Goal: Task Accomplishment & Management: Use online tool/utility

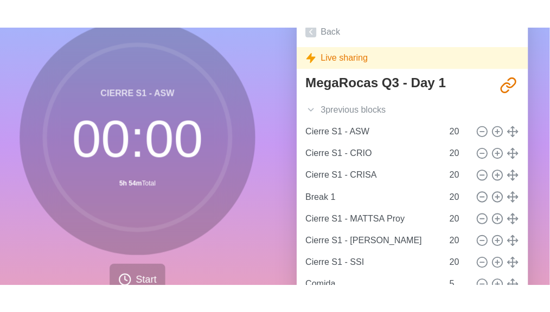
scroll to position [87, 0]
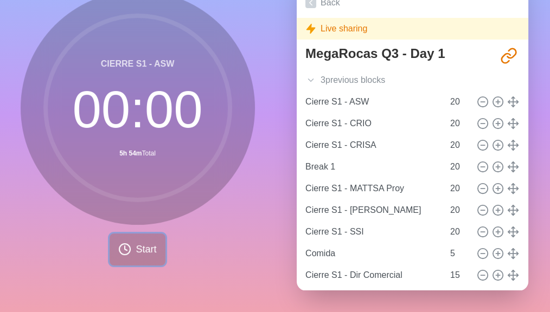
click at [142, 242] on span "Start" at bounding box center [146, 249] width 21 height 15
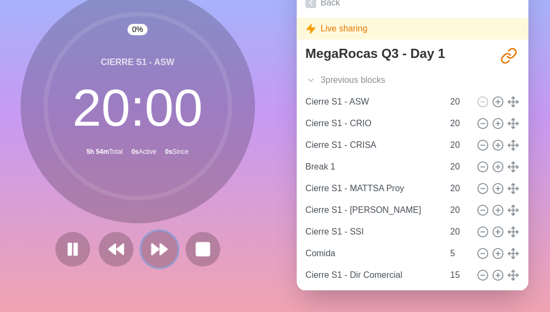
click at [152, 244] on polygon at bounding box center [155, 249] width 7 height 11
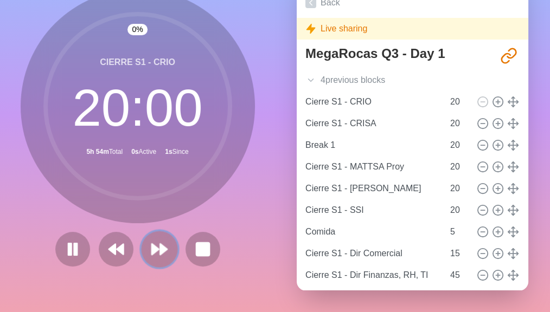
click at [152, 244] on polygon at bounding box center [155, 249] width 7 height 11
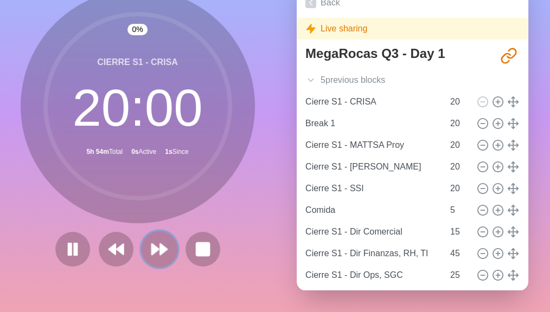
click at [152, 244] on polygon at bounding box center [155, 249] width 7 height 11
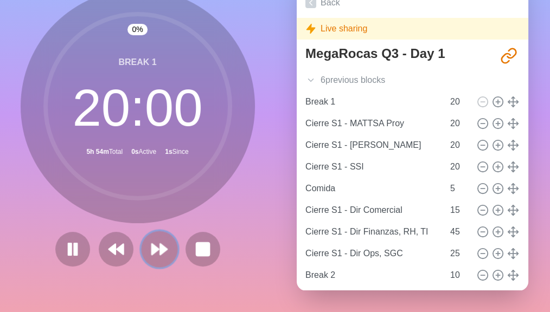
click at [152, 244] on polygon at bounding box center [155, 249] width 7 height 11
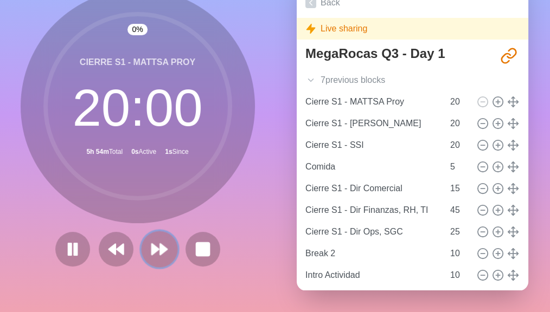
click at [152, 244] on polygon at bounding box center [155, 249] width 7 height 11
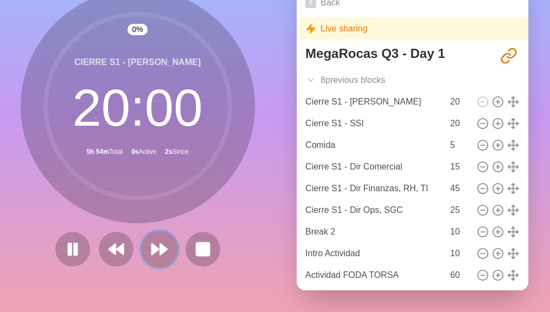
click at [152, 244] on polygon at bounding box center [155, 249] width 7 height 11
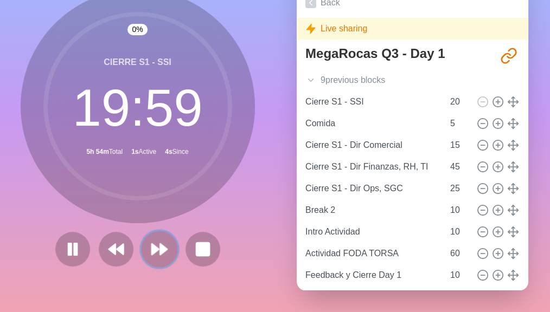
click at [152, 244] on polygon at bounding box center [155, 249] width 7 height 11
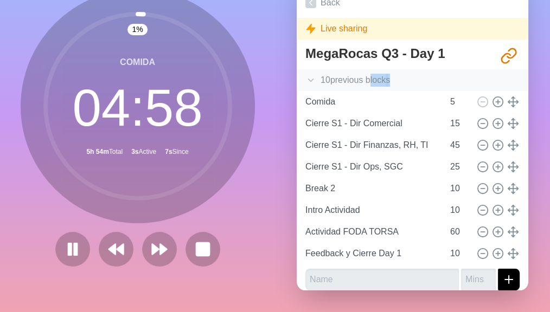
drag, startPoint x: 369, startPoint y: 79, endPoint x: 426, endPoint y: 71, distance: 58.0
click at [426, 71] on div "10 previous block s" at bounding box center [412, 80] width 231 height 22
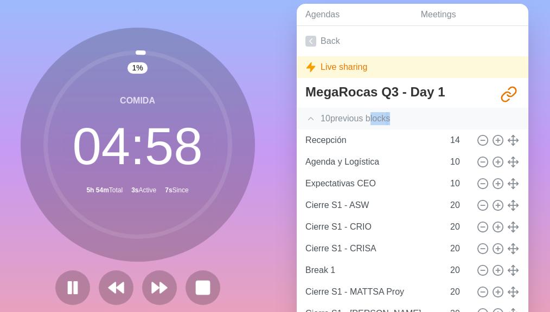
scroll to position [31, 0]
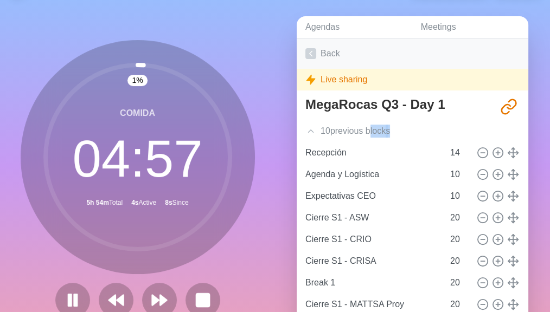
click at [335, 55] on link "Back" at bounding box center [412, 53] width 231 height 30
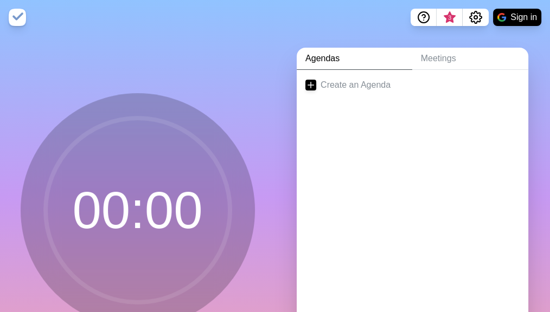
click at [335, 62] on link "Agendas" at bounding box center [354, 59] width 115 height 22
click at [460, 60] on link "Meetings" at bounding box center [470, 59] width 116 height 22
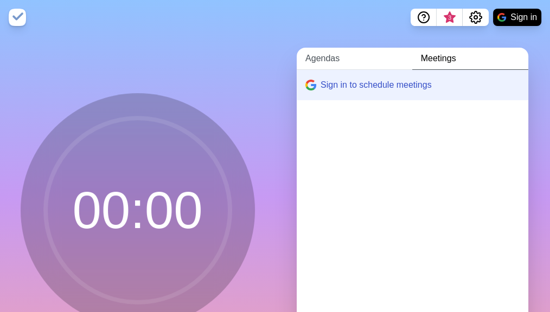
click at [341, 66] on link "Agendas" at bounding box center [354, 59] width 115 height 22
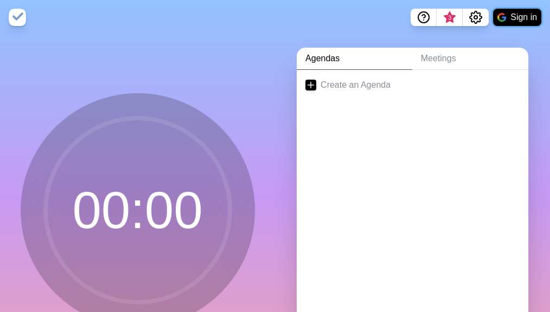
click at [528, 14] on button "Sign in" at bounding box center [517, 17] width 48 height 17
click at [512, 20] on button "Sign in" at bounding box center [517, 17] width 48 height 17
click at [531, 50] on div "Agendas Meetings Create an Agenda" at bounding box center [412, 215] width 275 height 360
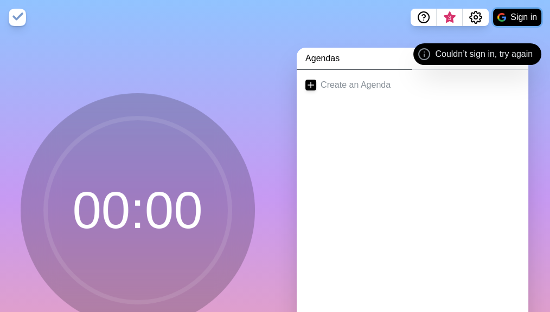
click at [525, 18] on button "Sign in" at bounding box center [517, 17] width 48 height 17
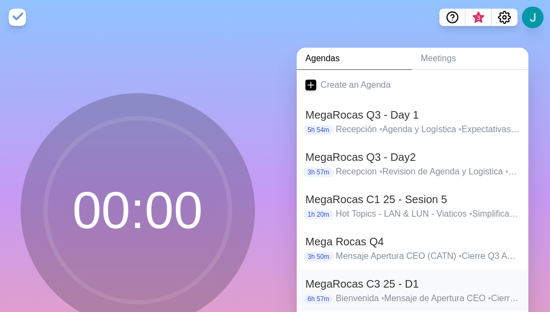
click at [397, 255] on h2 "MegaRocas C3 25 - D1" at bounding box center [412, 284] width 214 height 16
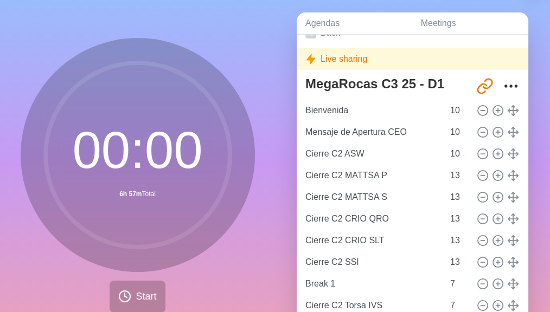
scroll to position [37, 0]
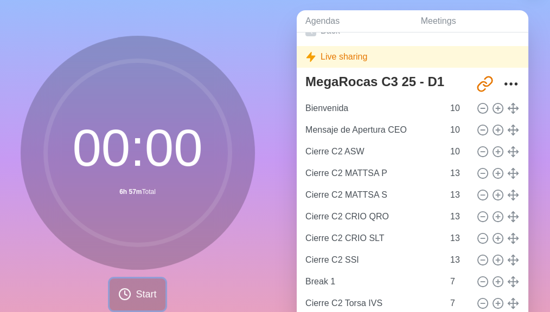
click at [140, 255] on button "Start" at bounding box center [137, 295] width 55 height 32
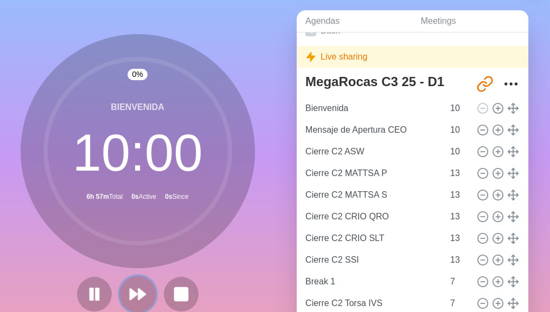
click at [132, 255] on icon at bounding box center [137, 294] width 18 height 18
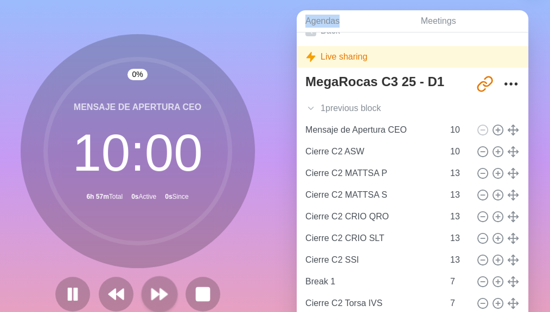
click at [132, 255] on div at bounding box center [137, 294] width 173 height 35
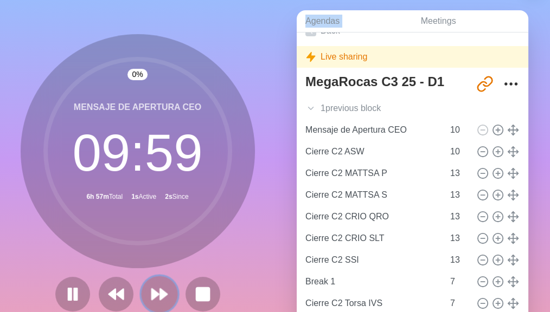
drag, startPoint x: 132, startPoint y: 289, endPoint x: 150, endPoint y: 294, distance: 18.5
click at [152, 255] on polygon at bounding box center [155, 294] width 7 height 11
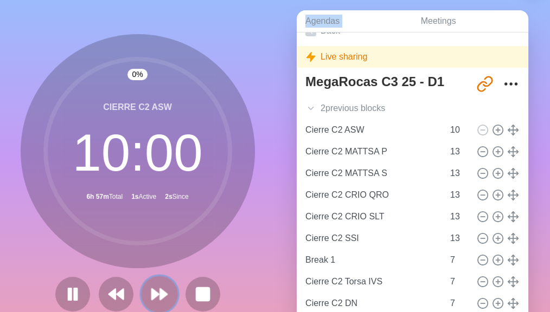
click at [152, 255] on polygon at bounding box center [155, 294] width 7 height 11
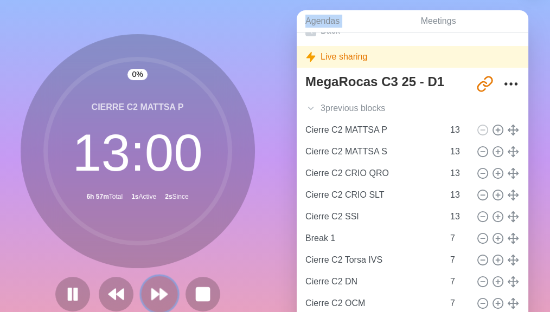
click at [152, 255] on polygon at bounding box center [155, 294] width 7 height 11
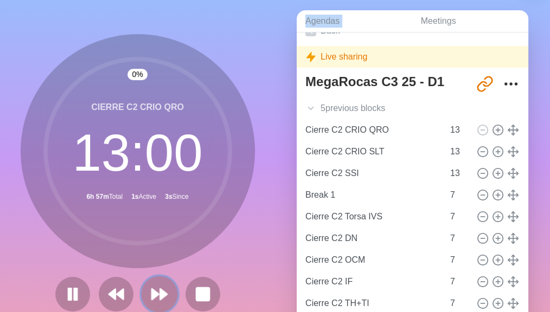
click at [152, 255] on polygon at bounding box center [155, 294] width 7 height 11
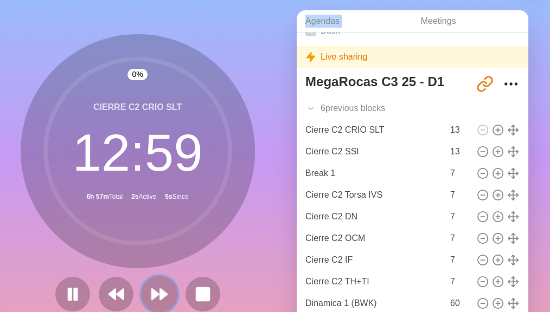
click at [152, 255] on polygon at bounding box center [155, 294] width 7 height 11
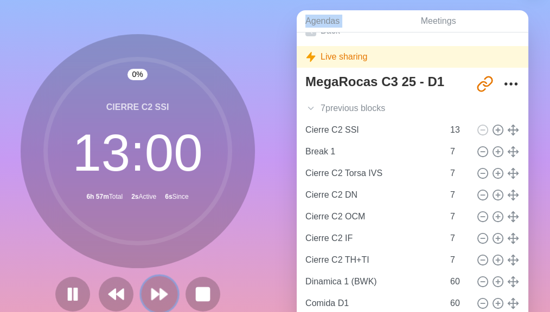
click at [152, 255] on polygon at bounding box center [155, 294] width 7 height 11
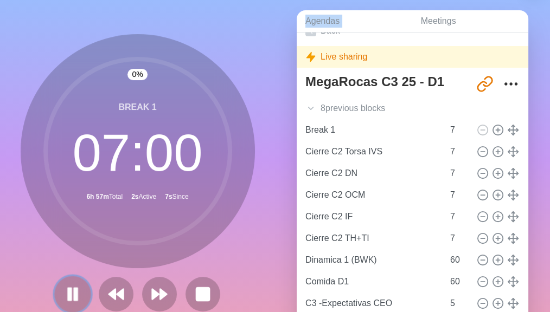
click at [69, 255] on icon at bounding box center [72, 294] width 18 height 18
click at [165, 255] on icon at bounding box center [159, 294] width 18 height 18
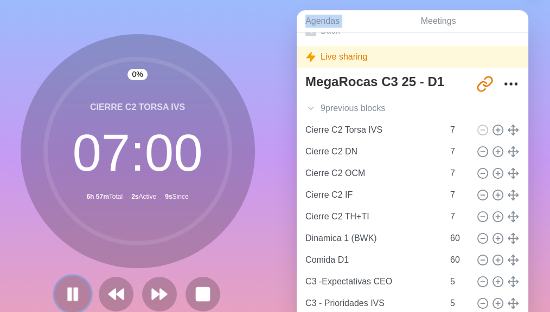
click at [69, 255] on icon at bounding box center [72, 294] width 18 height 18
click at [69, 255] on polygon at bounding box center [72, 294] width 11 height 14
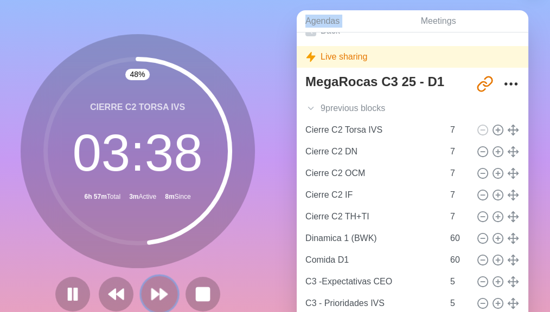
click at [152, 255] on polygon at bounding box center [155, 294] width 7 height 11
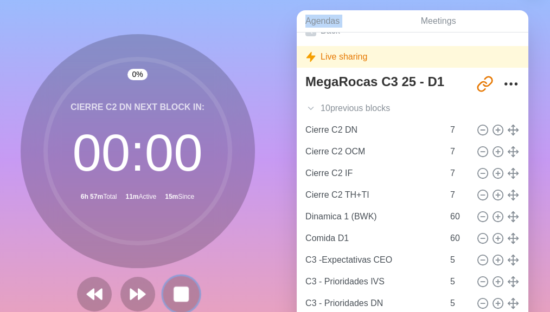
click at [178, 255] on rect at bounding box center [181, 294] width 14 height 14
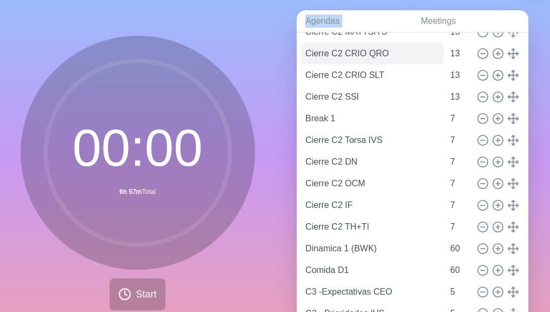
scroll to position [197, 0]
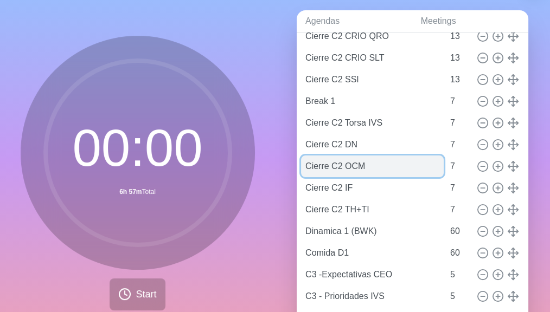
click at [347, 168] on input "Cierre C2 OCM" at bounding box center [372, 167] width 143 height 22
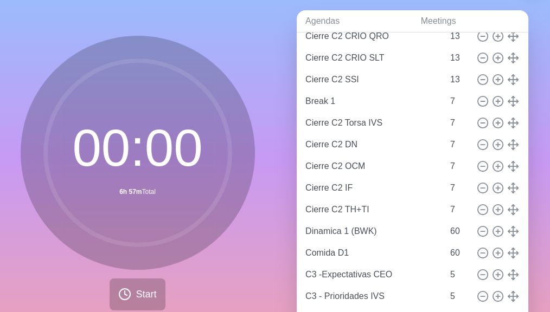
click at [291, 179] on div "Agendas Meetings Back Live sharing MegaRocas C3 25 - D1 [URL][DOMAIN_NAME] Bien…" at bounding box center [412, 177] width 275 height 360
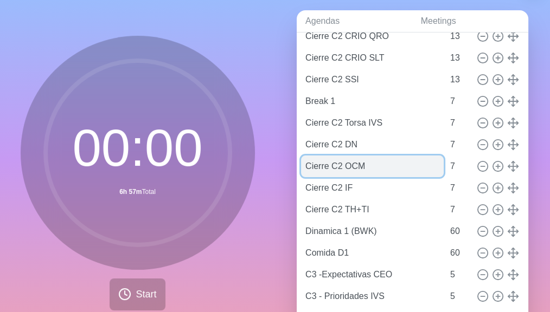
click at [319, 167] on input "Cierre C2 OCM" at bounding box center [372, 167] width 143 height 22
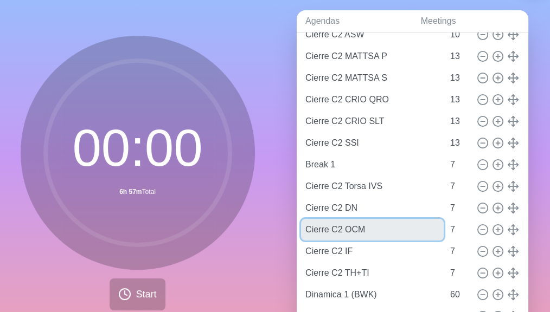
scroll to position [140, 0]
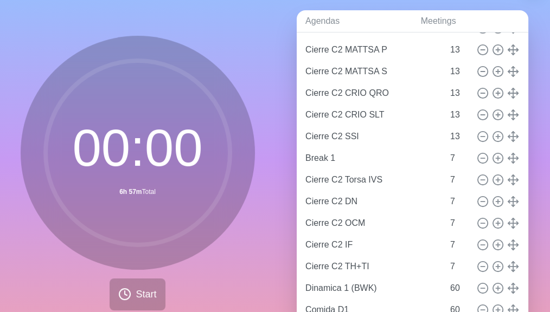
click at [289, 222] on div "Agendas Meetings Back Live sharing MegaRocas C3 25 - D1 [URL][DOMAIN_NAME] Bien…" at bounding box center [412, 177] width 275 height 360
click at [145, 255] on span "Start" at bounding box center [146, 294] width 21 height 15
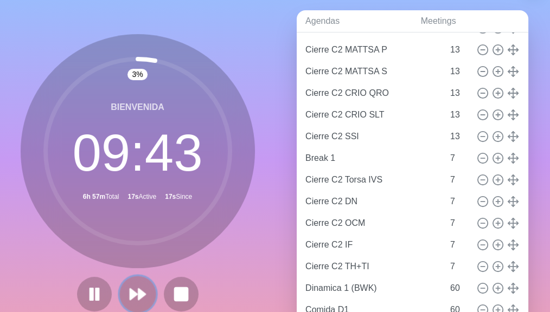
click at [137, 255] on button at bounding box center [137, 294] width 36 height 36
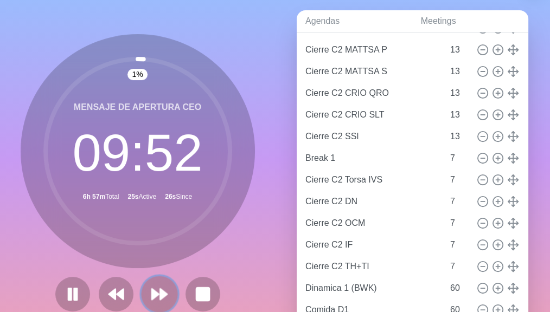
click at [152, 255] on polygon at bounding box center [155, 294] width 7 height 11
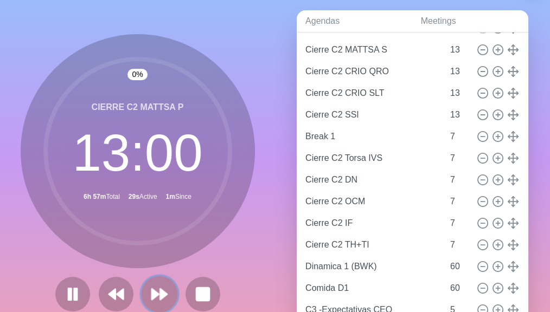
scroll to position [97, 0]
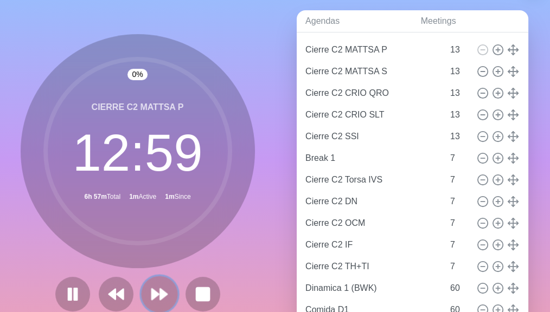
click at [152, 255] on polygon at bounding box center [155, 294] width 7 height 11
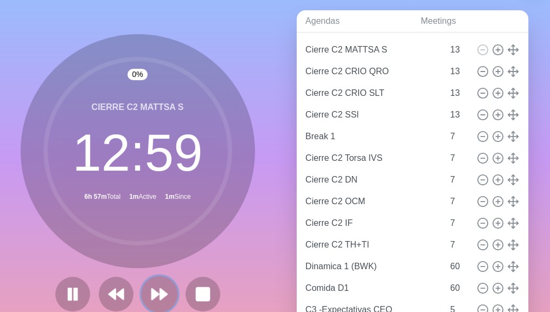
click at [152, 255] on polygon at bounding box center [155, 294] width 7 height 11
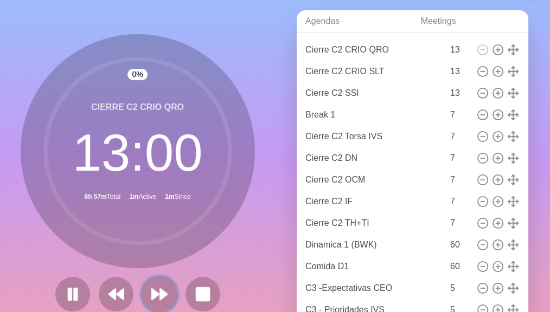
click at [152, 255] on polygon at bounding box center [155, 294] width 7 height 11
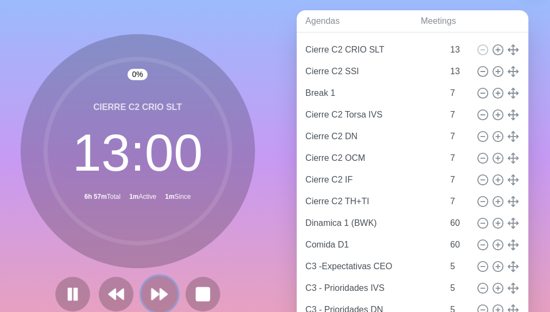
click at [152, 255] on polygon at bounding box center [155, 294] width 7 height 11
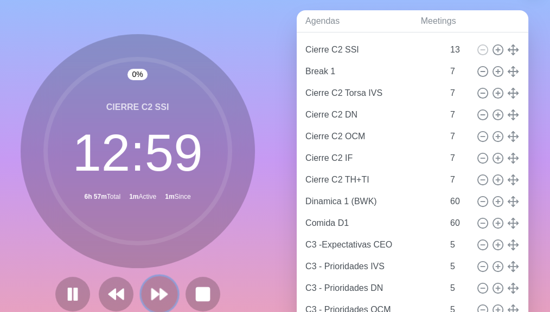
click at [152, 255] on polygon at bounding box center [155, 294] width 7 height 11
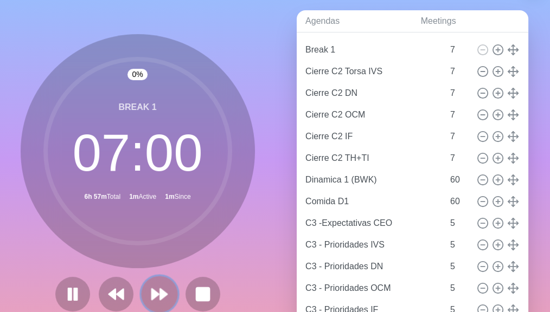
click at [152, 255] on polygon at bounding box center [155, 294] width 7 height 11
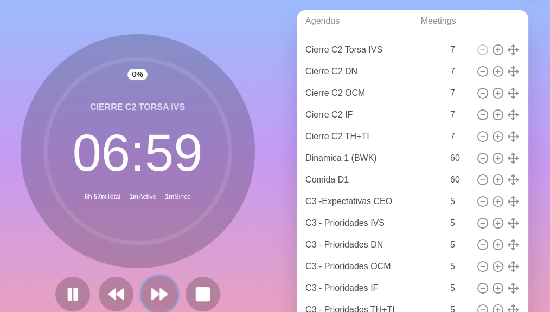
click at [152, 255] on polygon at bounding box center [155, 294] width 7 height 11
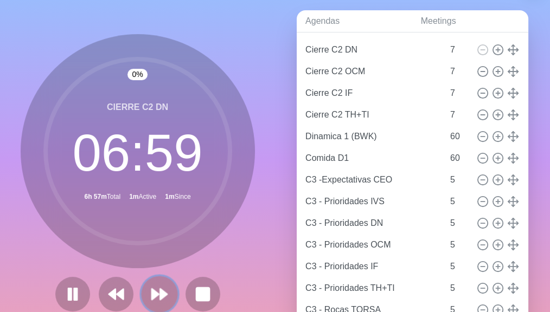
click at [152, 255] on polygon at bounding box center [155, 294] width 7 height 11
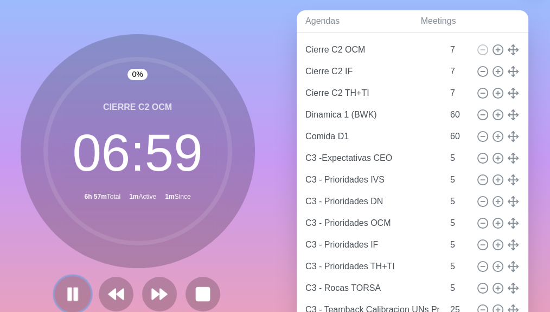
click at [74, 255] on rect at bounding box center [75, 294] width 3 height 12
click at [72, 255] on icon at bounding box center [72, 294] width 18 height 18
click at [68, 255] on rect at bounding box center [69, 294] width 3 height 12
click at [66, 255] on icon at bounding box center [72, 294] width 17 height 17
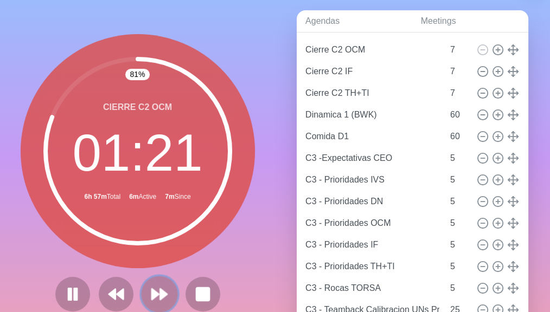
click at [163, 255] on polygon at bounding box center [163, 294] width 7 height 11
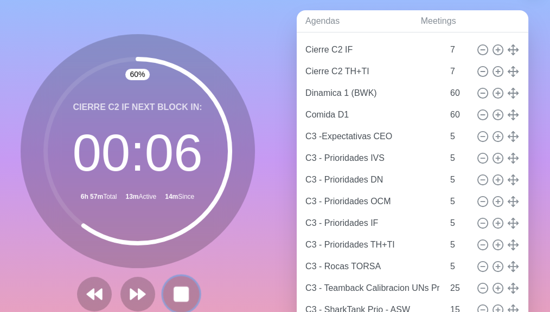
click at [175, 255] on rect at bounding box center [181, 294] width 14 height 14
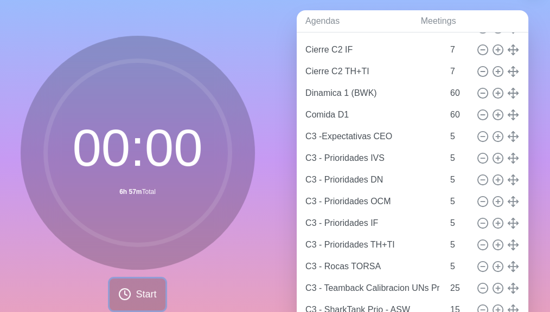
click at [128, 255] on icon at bounding box center [124, 294] width 13 height 13
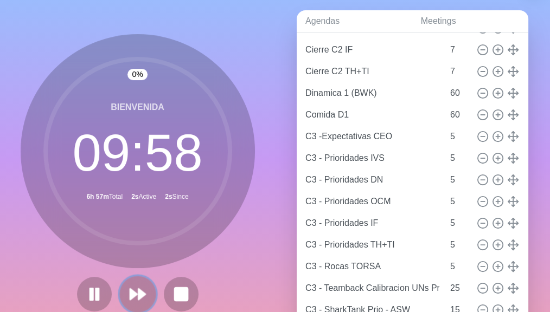
click at [143, 255] on icon at bounding box center [137, 294] width 18 height 18
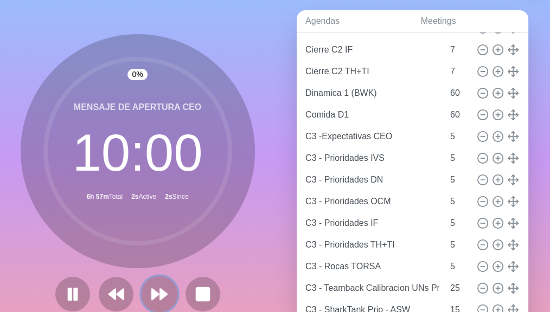
click at [143, 255] on button at bounding box center [159, 294] width 36 height 36
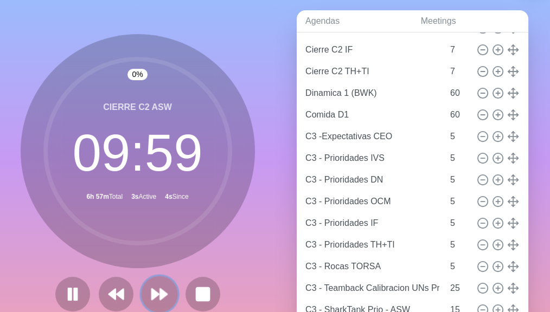
click at [156, 255] on icon at bounding box center [159, 294] width 18 height 18
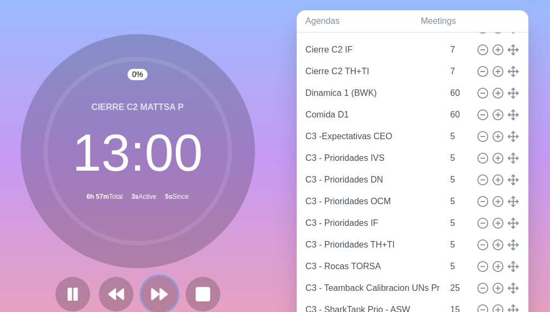
click at [156, 255] on icon at bounding box center [159, 294] width 18 height 18
click at [160, 255] on polygon at bounding box center [163, 294] width 7 height 11
click at [157, 255] on icon at bounding box center [159, 294] width 18 height 18
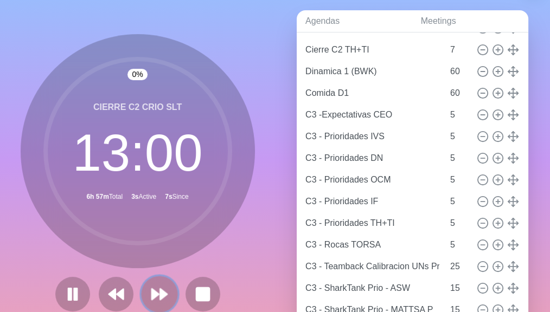
scroll to position [227, 0]
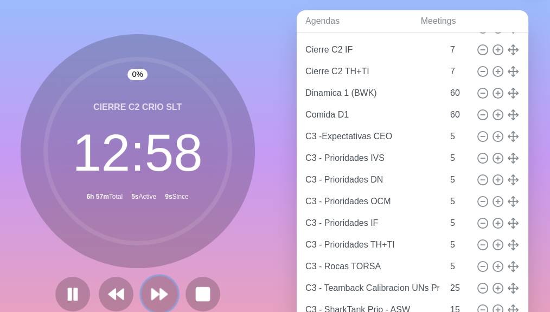
click at [162, 255] on icon at bounding box center [159, 294] width 18 height 18
click at [160, 255] on polygon at bounding box center [163, 294] width 7 height 11
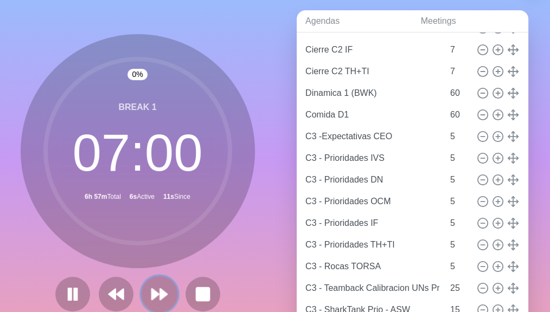
click at [160, 255] on polygon at bounding box center [163, 294] width 7 height 11
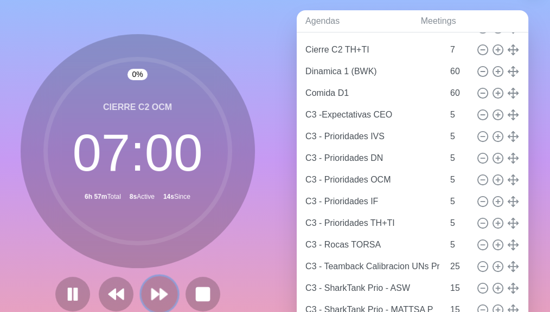
scroll to position [119, 0]
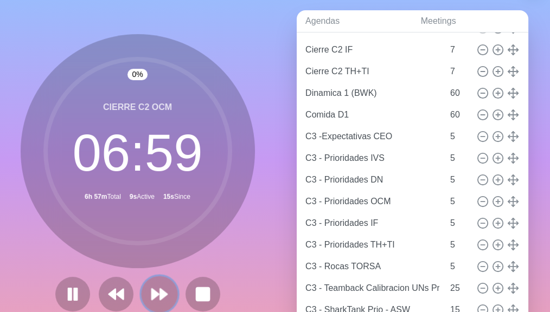
click at [160, 255] on polygon at bounding box center [163, 294] width 7 height 11
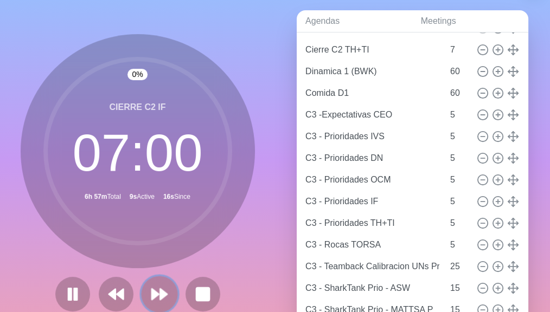
scroll to position [97, 0]
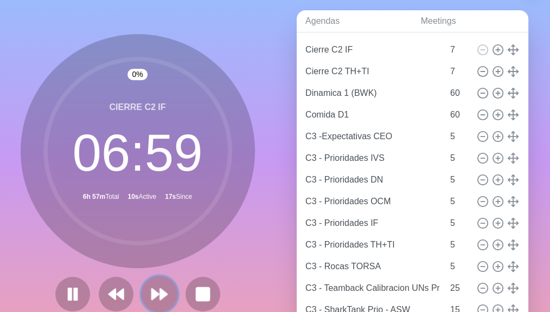
click at [160, 255] on polygon at bounding box center [163, 294] width 7 height 11
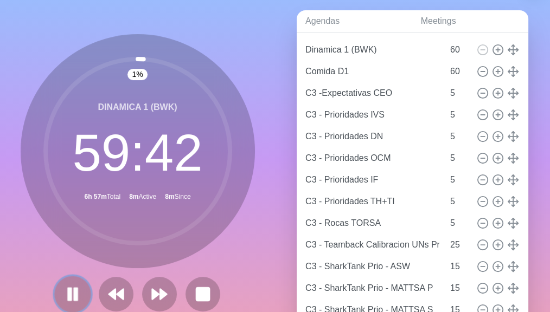
click at [68, 255] on rect at bounding box center [69, 294] width 3 height 12
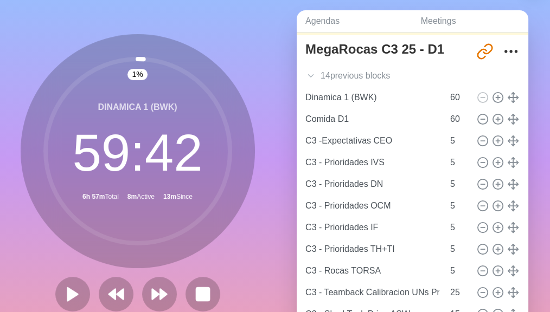
scroll to position [49, 0]
click at [113, 255] on polygon at bounding box center [111, 294] width 7 height 11
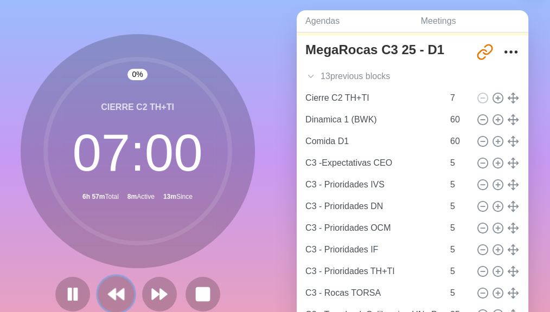
click at [113, 255] on polygon at bounding box center [111, 294] width 7 height 11
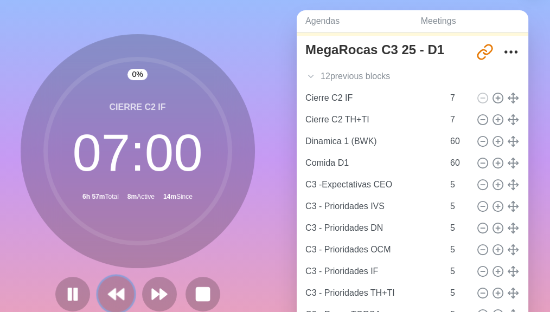
click at [113, 255] on polygon at bounding box center [111, 294] width 7 height 11
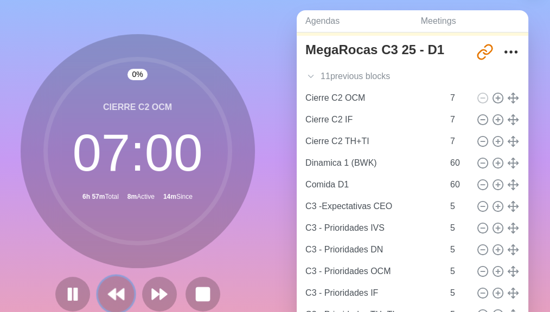
click at [113, 255] on polygon at bounding box center [111, 294] width 7 height 11
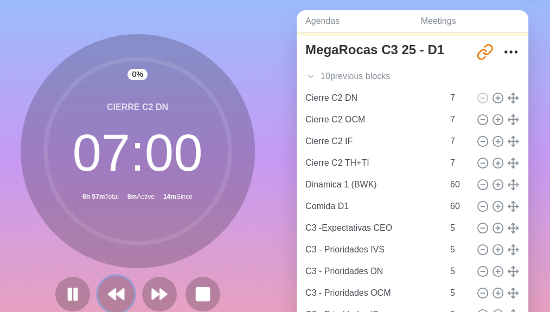
click at [113, 255] on polygon at bounding box center [111, 294] width 7 height 11
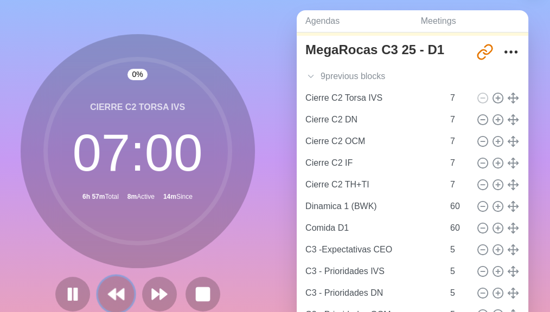
click at [113, 255] on polygon at bounding box center [111, 294] width 7 height 11
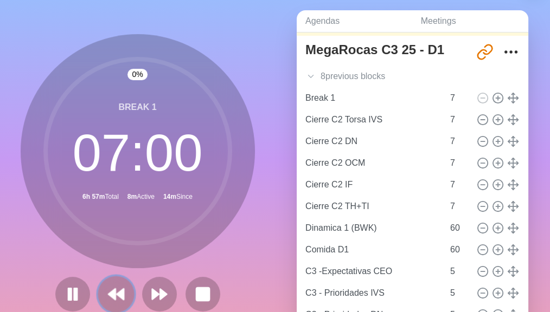
click at [113, 255] on polygon at bounding box center [111, 294] width 7 height 11
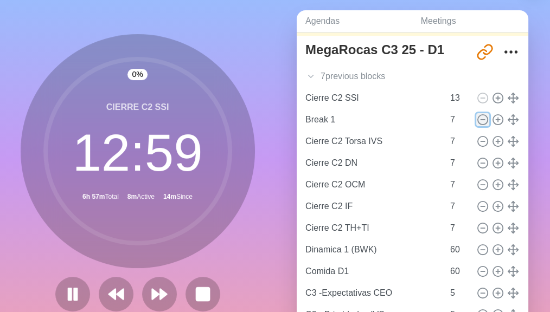
click at [478, 120] on circle at bounding box center [483, 120] width 10 height 10
type input "Cierre C2 Torsa IVS"
type input "Cierre C2 DN"
type input "Cierre C2 OCM"
type input "Cierre C2 IF"
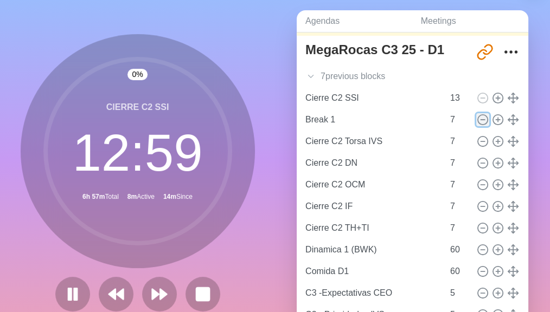
type input "Cierre C2 TH+TI"
type input "Dinamica 1 (BWK)"
type input "60"
type input "Comida D1"
type input "C3 -Expectativas CEO"
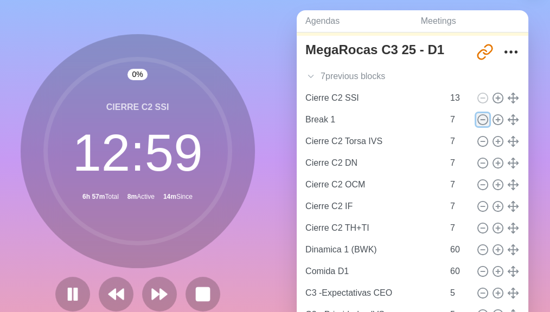
type input "5"
type input "C3 - Prioridades IVS"
type input "C3 - Prioridades DN"
type input "C3 - Prioridades OCM"
type input "C3 - Prioridades IF"
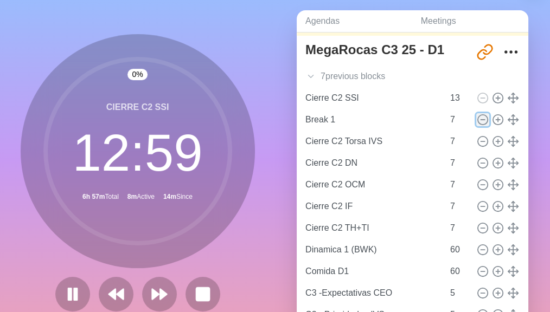
type input "C3 - Prioridades TH+TI"
type input "C3 - Rocas TORSA"
type input "C3 - Teamback Calibracion UNs Prio"
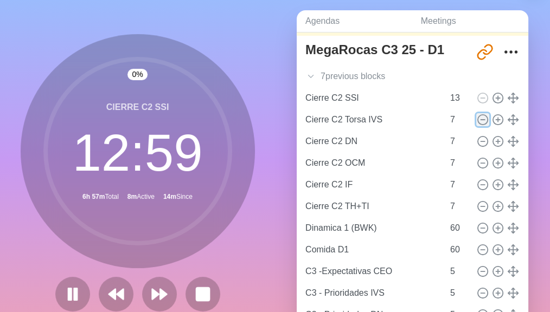
type input "25"
type input "C3 - SharkTank Prio - ASW"
type input "15"
type input "C3 - SharkTank Prio - MATTSA P"
type input "C3 - SharkTank Prio - MATTSA S"
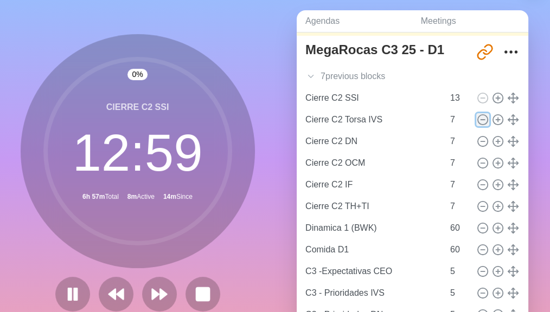
type input "C3 - SharkTank Prio - CRIO Q"
type input "C3 - SharkTank Prio - CRIO S"
type input "C3 - SharkTank Prio - SSI"
type input "WrapUp Dia 1"
type input "10"
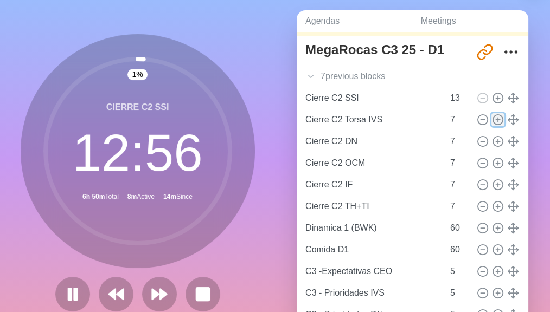
click at [492, 120] on icon at bounding box center [498, 120] width 12 height 12
type input "Cierre C2 Torsa IVS"
type input "Cierre C2 DN"
type input "Cierre C2 OCM"
type input "Cierre C2 IF"
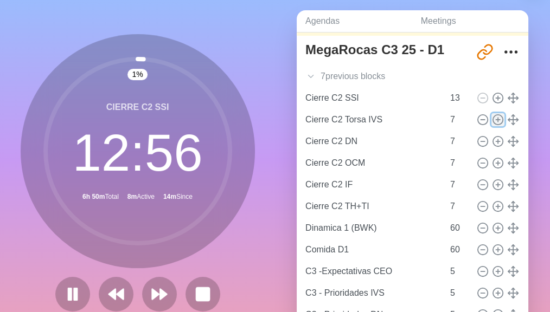
type input "Cierre C2 TH+TI"
type input "7"
type input "Dinamica 1 (BWK)"
type input "Comida D1"
type input "60"
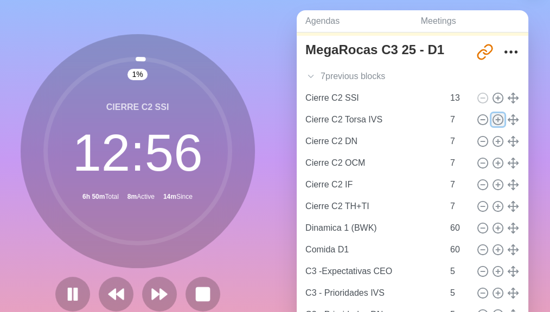
type input "C3 -Expectativas CEO"
type input "C3 - Prioridades IVS"
type input "C3 - Prioridades DN"
type input "C3 - Prioridades OCM"
type input "C3 - Prioridades IF"
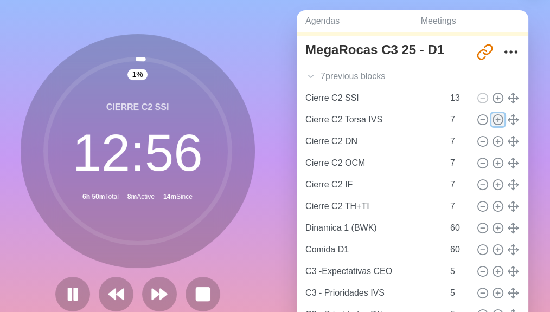
type input "C3 - Prioridades TH+TI"
type input "C3 - Rocas TORSA"
type input "5"
type input "C3 - Teamback Calibracion UNs Prio"
type input "25"
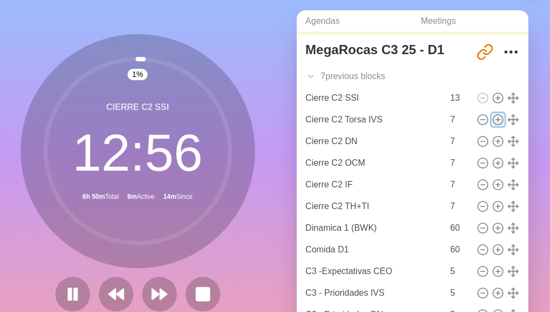
type input "C3 - SharkTank Prio - ASW"
type input "C3 - SharkTank Prio - MATTSA P"
type input "C3 - SharkTank Prio - MATTSA S"
type input "C3 - SharkTank Prio - CRIO Q"
type input "C3 - SharkTank Prio - CRIO S"
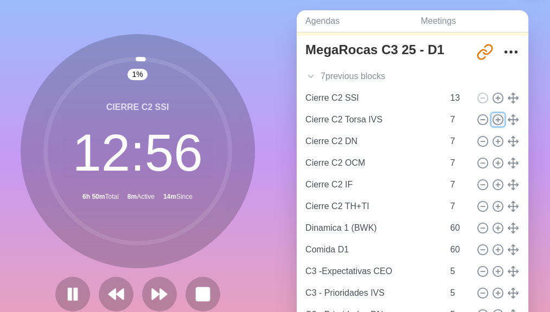
type input "C3 - SharkTank Prio - SSI"
type input "15"
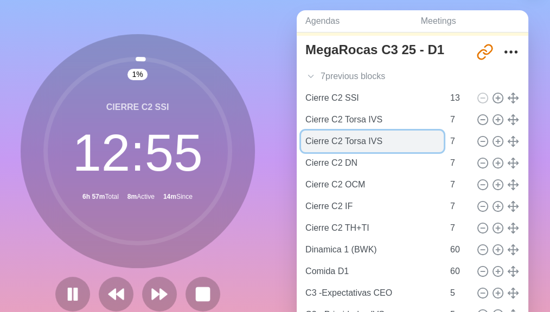
click at [384, 147] on input "Cierre C2 Torsa IVS" at bounding box center [372, 142] width 143 height 22
click at [305, 145] on input "Cierre C2 Torsa IVS" at bounding box center [372, 142] width 143 height 22
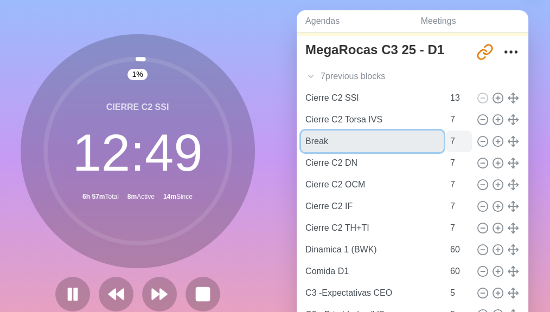
type input "Break"
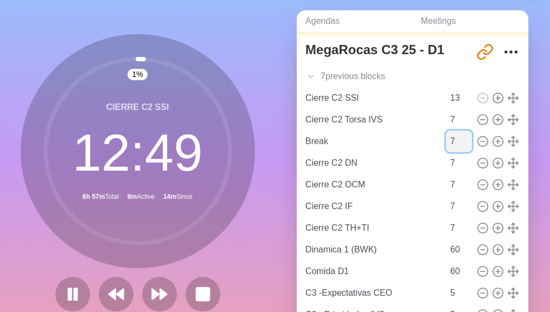
click at [446, 144] on input "7" at bounding box center [459, 142] width 26 height 22
type input "5"
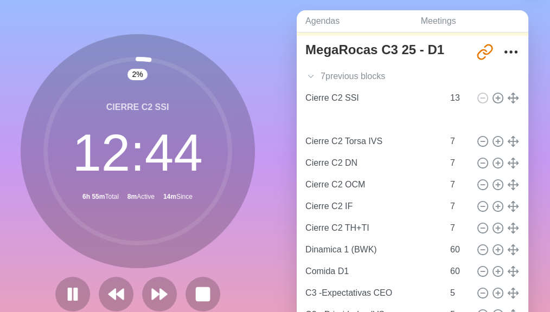
type input "Break"
type input "5"
type input "Cierre C2 Torsa IVS"
type input "7"
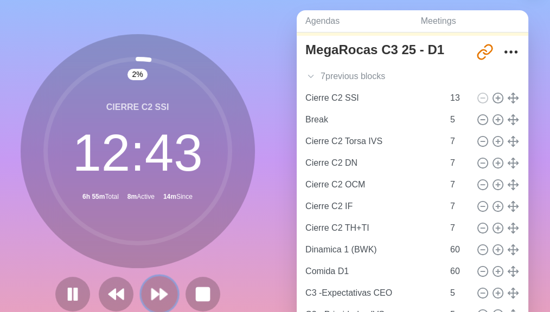
click at [160, 255] on polygon at bounding box center [163, 294] width 7 height 11
